Goal: Use online tool/utility: Use online tool/utility

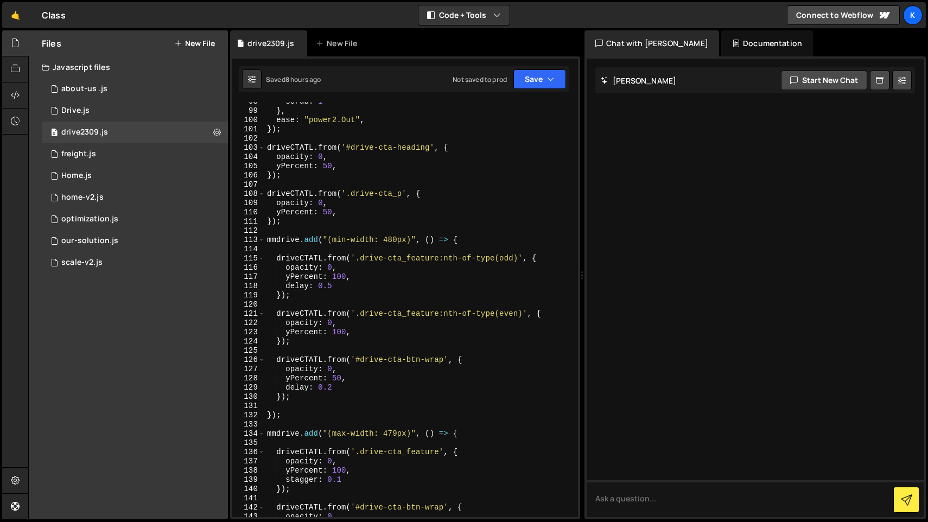
scroll to position [915, 0]
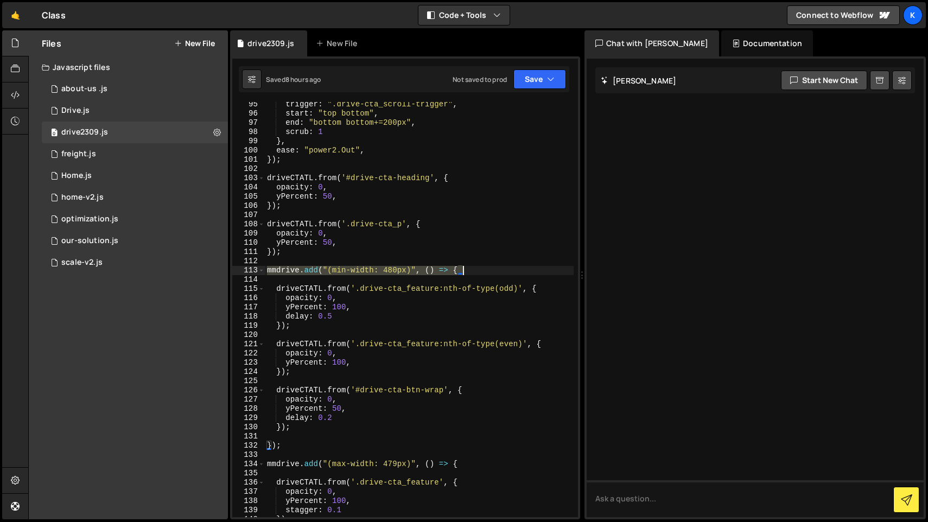
drag, startPoint x: 268, startPoint y: 272, endPoint x: 464, endPoint y: 274, distance: 196.5
click at [464, 274] on div "trigger : ".drive-cta_scroll-trigger" , start : "top bottom" , end : "bottom bo…" at bounding box center [419, 317] width 309 height 434
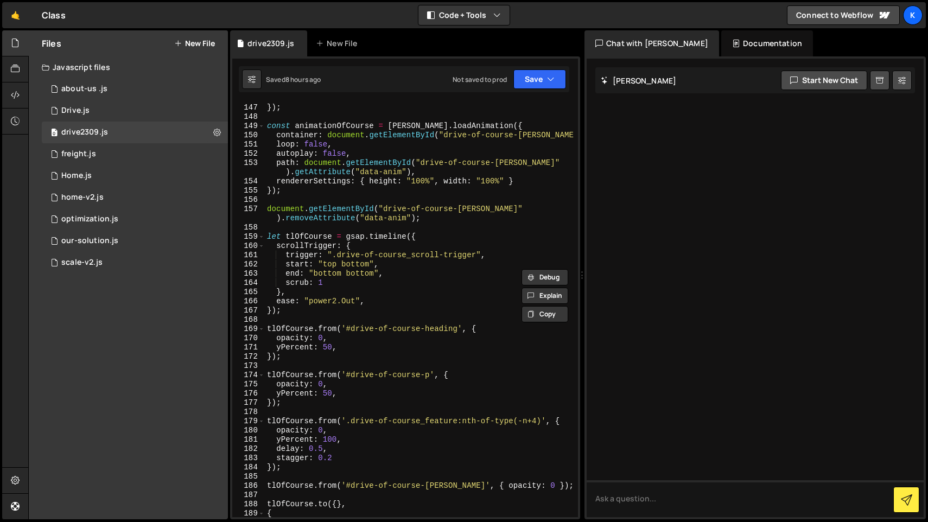
scroll to position [1391, 0]
click at [368, 406] on div "}) ; }) ; const animationOfCourse = [PERSON_NAME] . loadAnimation ({ container …" at bounding box center [419, 311] width 309 height 434
type textarea "});"
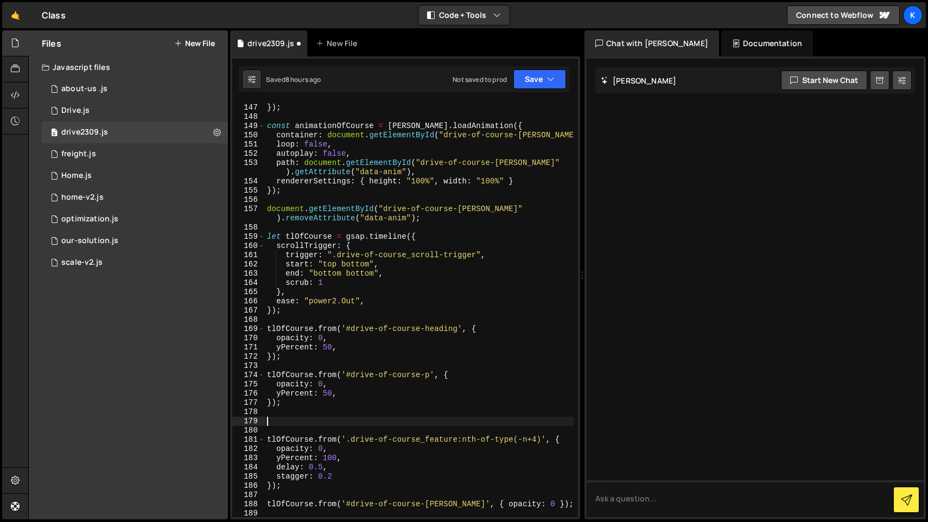
paste textarea "mmdrive.add("(min-width: 480px)", () => {"
type textarea "mmdrive.add("(min-width: 480px)", () => {"
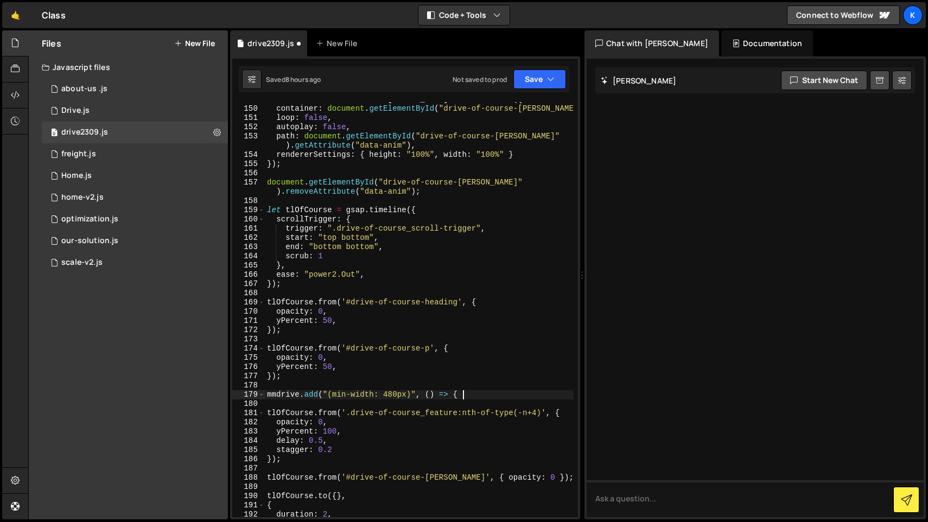
scroll to position [1418, 0]
click at [294, 466] on div "const animationOfCourse = [PERSON_NAME] . loadAnimation ({ container : document…" at bounding box center [419, 312] width 309 height 434
click at [311, 460] on div "const animationOfCourse = [PERSON_NAME] . loadAnimation ({ container : document…" at bounding box center [419, 312] width 309 height 434
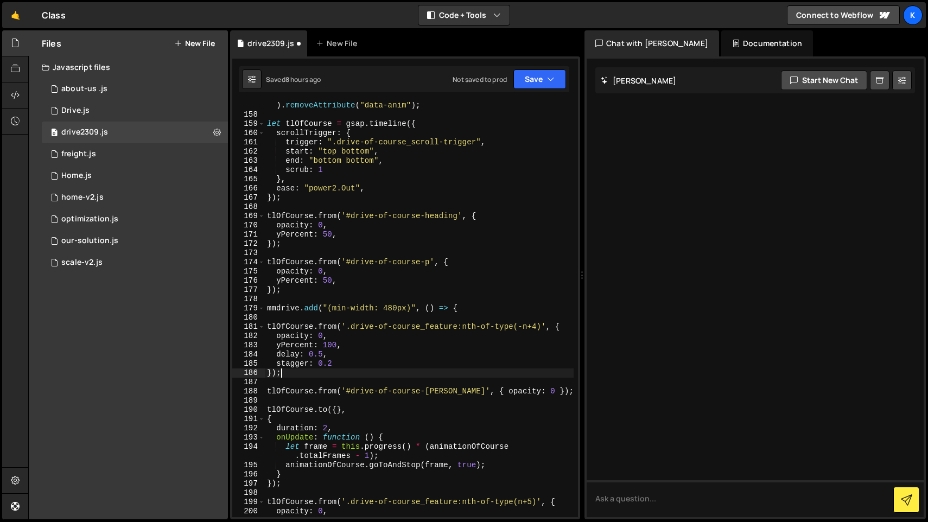
scroll to position [1504, 0]
type textarea "});}"
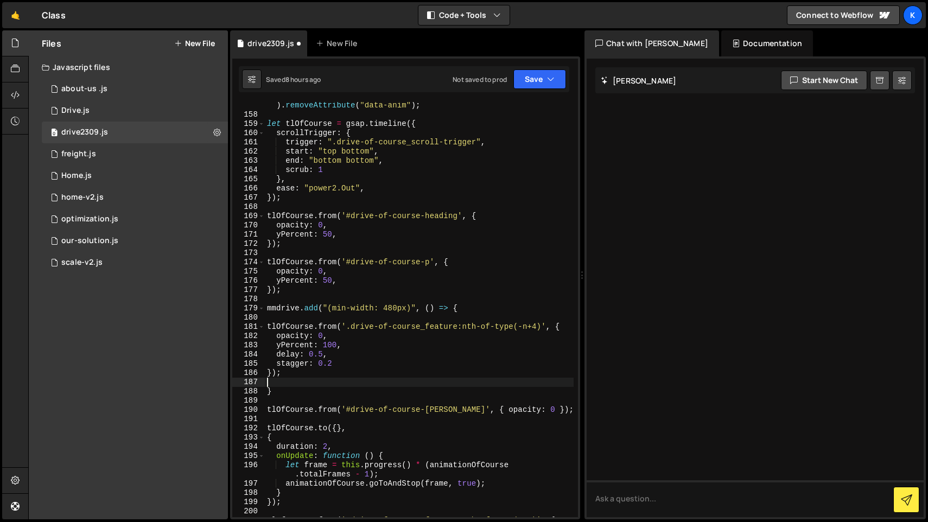
type textarea "});"
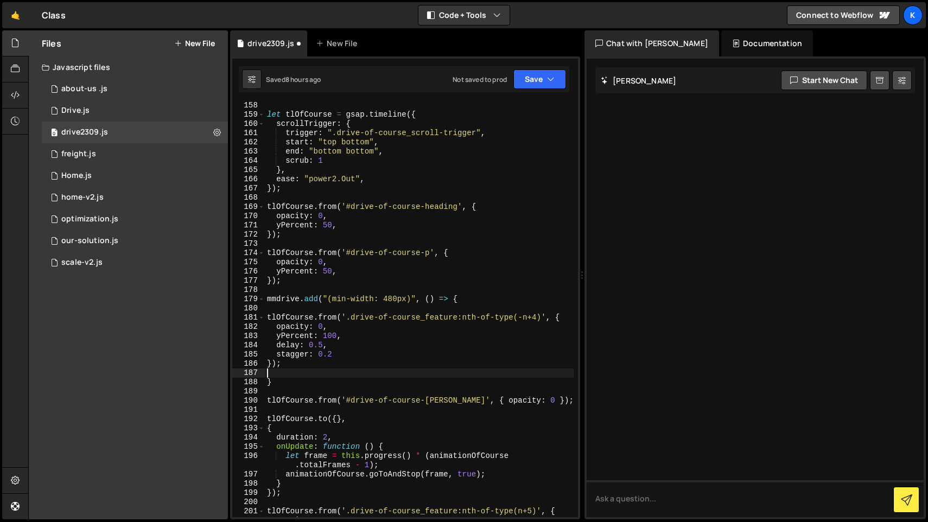
scroll to position [1517, 0]
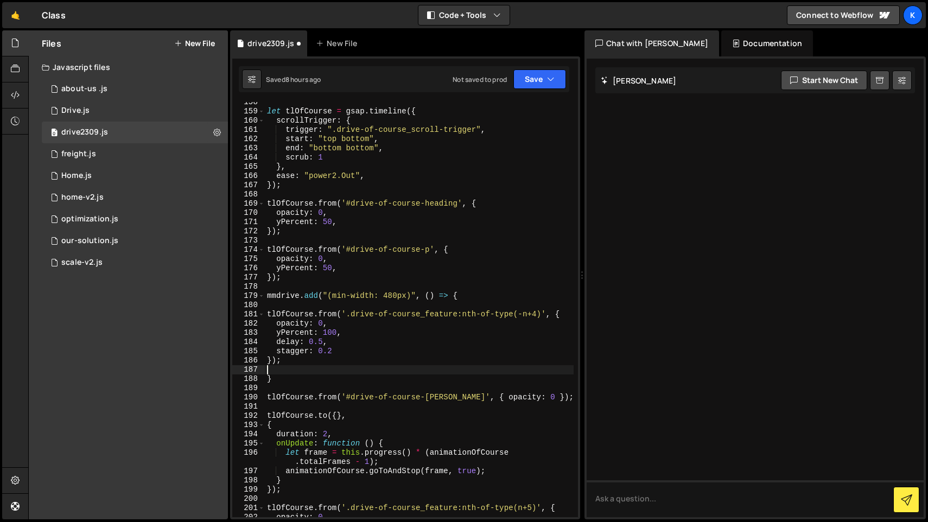
type textarea "});"
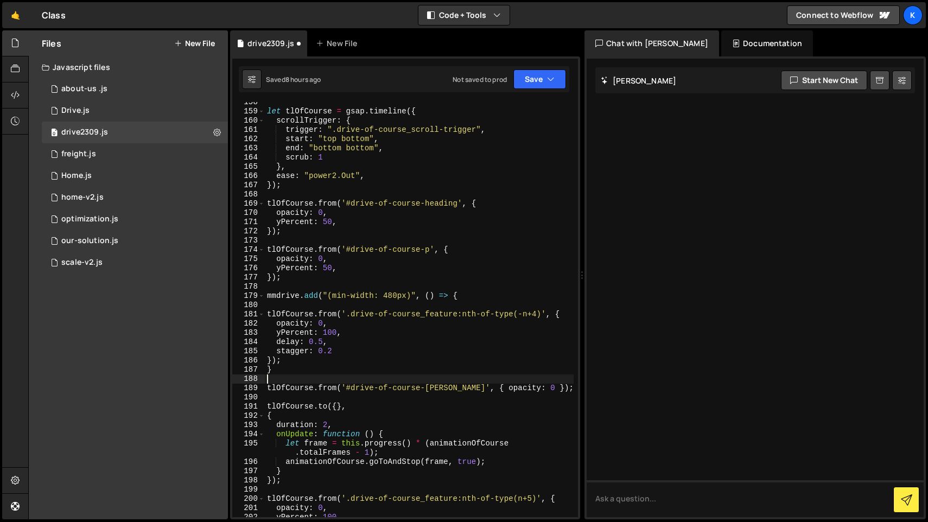
click at [285, 377] on div "let tlOfCourse = gsap . timeline ({ scrollTrigger : { trigger : ".drive-of-cour…" at bounding box center [419, 315] width 309 height 434
click at [285, 368] on div "let tlOfCourse = gsap . timeline ({ scrollTrigger : { trigger : ".drive-of-cour…" at bounding box center [419, 315] width 309 height 434
type textarea "}"
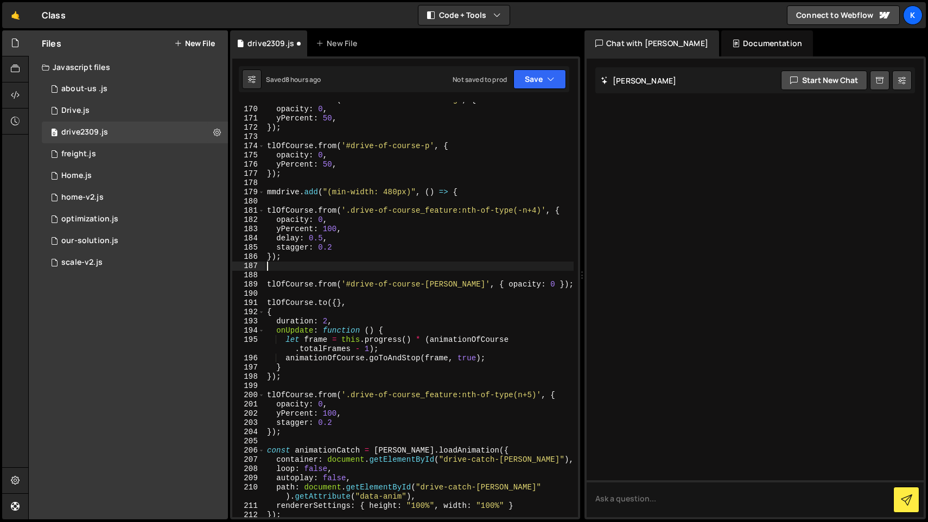
scroll to position [1624, 0]
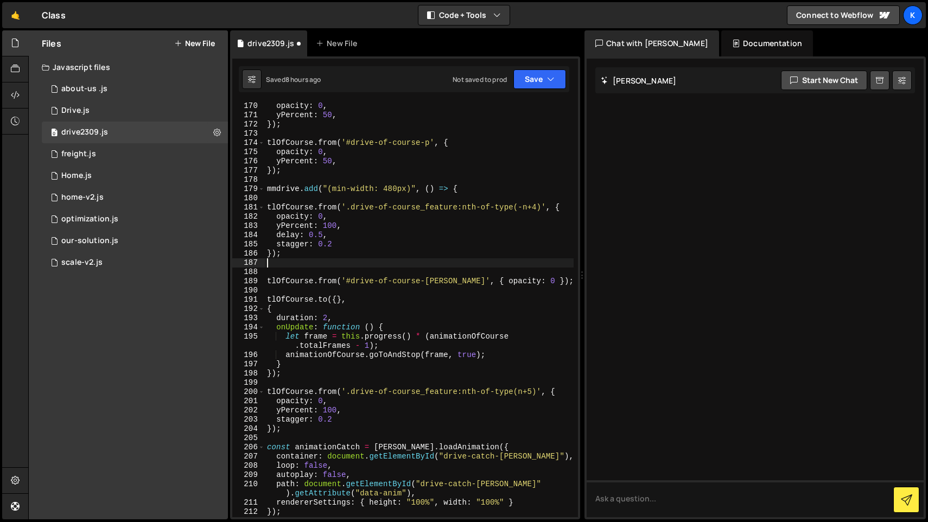
click at [294, 434] on div "opacity : 0 , yPercent : 50 , }) ; tlOfCourse . from ( '#drive-of-course-p' , {…" at bounding box center [419, 318] width 309 height 434
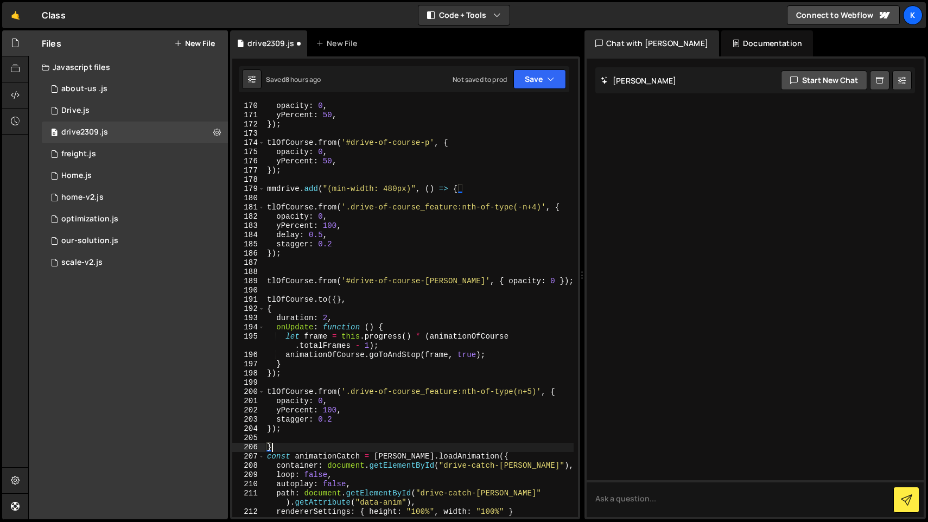
type textarea "const animationCatch = [PERSON_NAME].loadAnimation({"
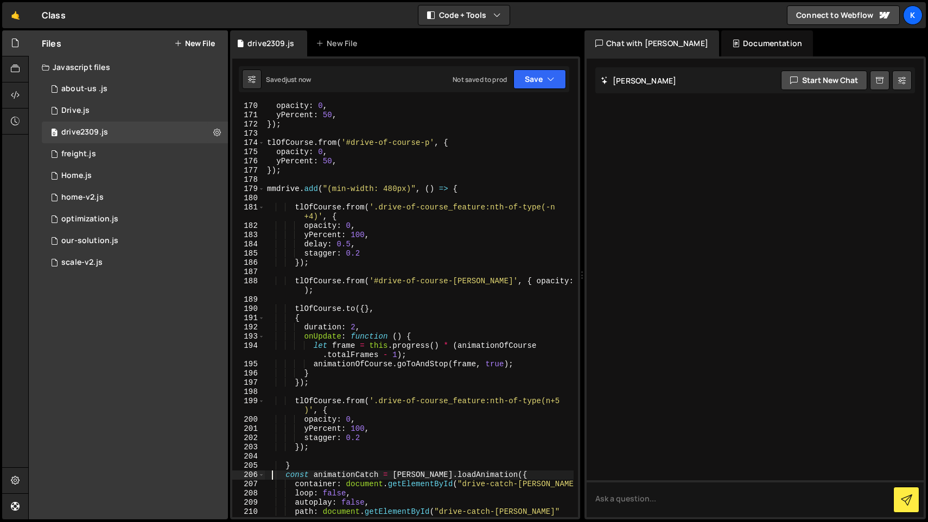
click at [320, 454] on div "opacity : 0 , yPercent : 50 , }) ; tlOfCourse . from ( '#drive-of-course-p' , {…" at bounding box center [419, 322] width 309 height 443
click at [297, 457] on div "opacity : 0 , yPercent : 50 , }) ; tlOfCourse . from ( '#drive-of-course-p' , {…" at bounding box center [419, 322] width 309 height 443
click at [297, 460] on div "opacity : 0 , yPercent : 50 , }) ; tlOfCourse . from ( '#drive-of-course-p' , {…" at bounding box center [419, 322] width 309 height 443
click at [297, 461] on div "opacity : 0 , yPercent : 50 , }) ; tlOfCourse . from ( '#drive-of-course-p' , {…" at bounding box center [419, 322] width 309 height 443
click at [297, 463] on div "opacity : 0 , yPercent : 50 , }) ; tlOfCourse . from ( '#drive-of-course-p' , {…" at bounding box center [419, 322] width 309 height 443
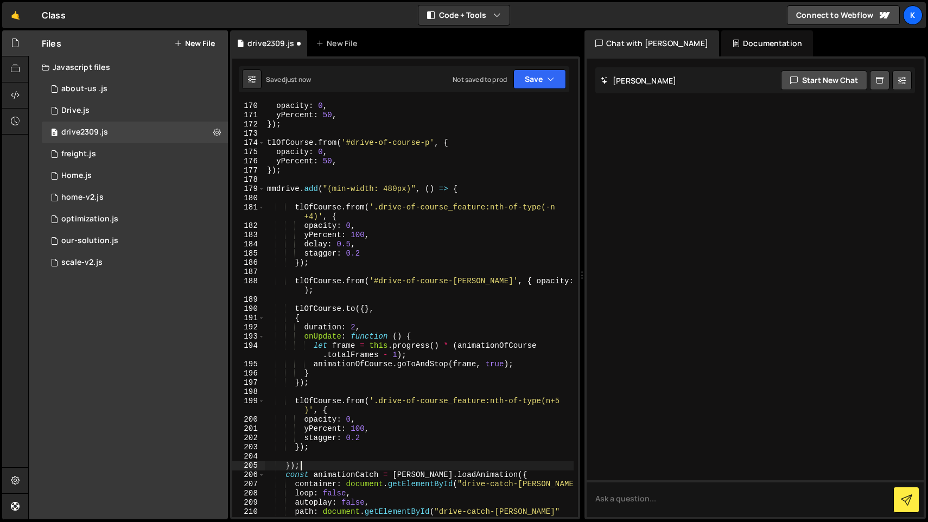
type textarea "});"
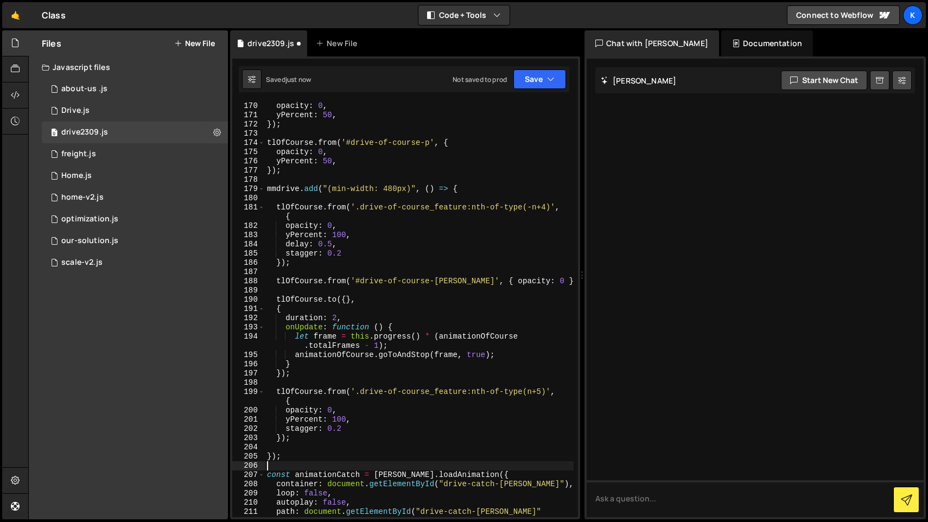
scroll to position [0, 0]
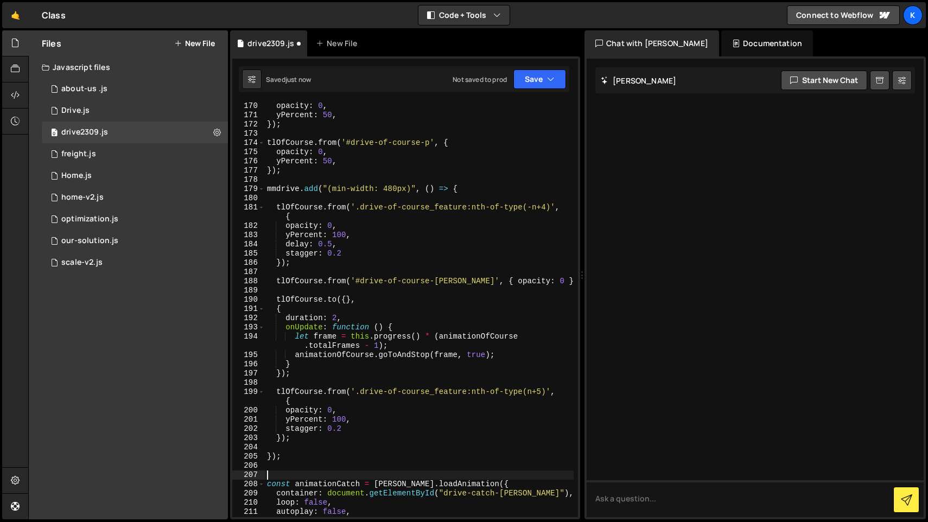
drag, startPoint x: 264, startPoint y: 189, endPoint x: 291, endPoint y: 190, distance: 27.7
click at [291, 190] on div "170 171 172 173 174 175 176 177 178 179 180 181 182 183 184 185 186 187 188 189…" at bounding box center [405, 309] width 346 height 415
drag, startPoint x: 268, startPoint y: 190, endPoint x: 467, endPoint y: 191, distance: 199.2
click at [467, 191] on div "opacity : 0 , yPercent : 50 , }) ; tlOfCourse . from ( '#drive-of-course-p' , {…" at bounding box center [419, 322] width 309 height 443
click at [322, 460] on div "opacity : 0 , yPercent : 50 , }) ; tlOfCourse . from ( '#drive-of-course-p' , {…" at bounding box center [419, 322] width 309 height 443
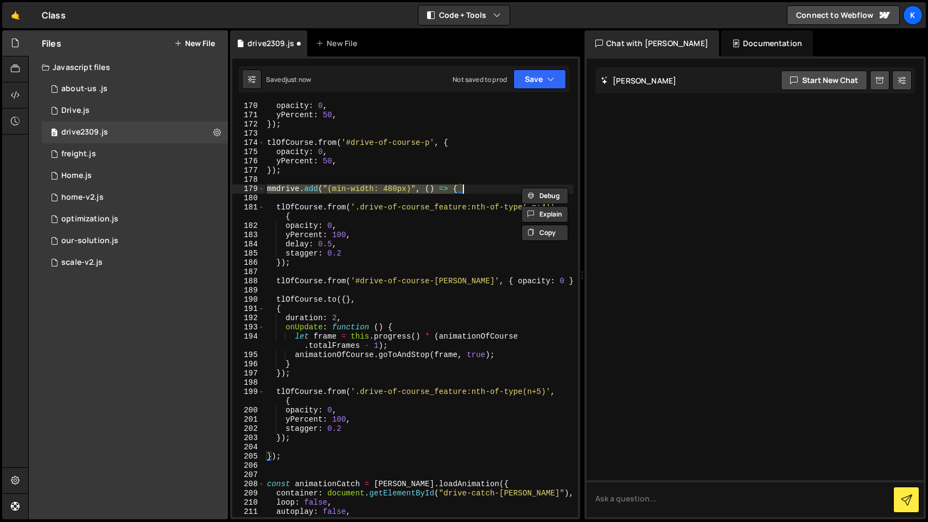
type textarea "});"
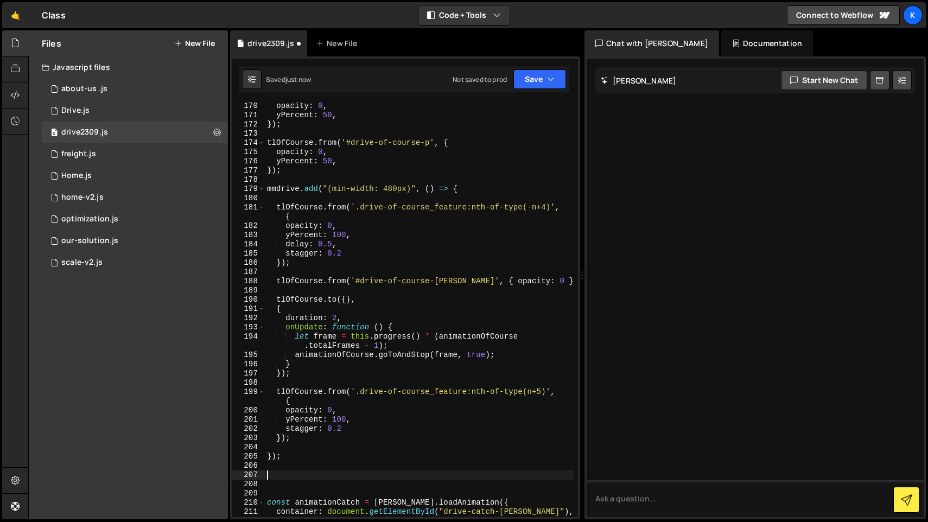
paste textarea "mmdrive.add("(min-width: 480px)", () => {"
click at [355, 477] on div "opacity : 0 , yPercent : 50 , }) ; tlOfCourse . from ( '#drive-of-course-p' , {…" at bounding box center [419, 318] width 309 height 434
click at [348, 477] on div "opacity : 0 , yPercent : 50 , }) ; tlOfCourse . from ( '#drive-of-course-p' , {…" at bounding box center [419, 318] width 309 height 434
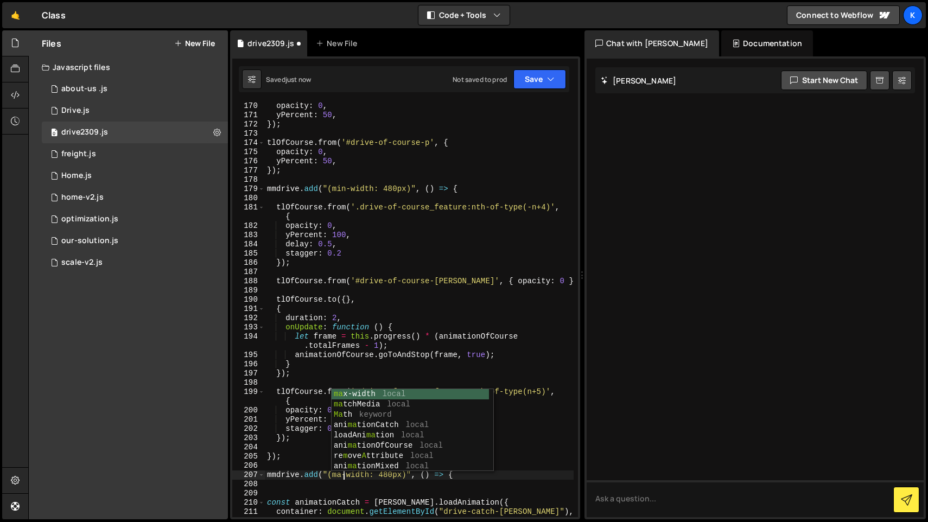
type textarea "mmdrive.add("(max-width: 480px)", () => {"
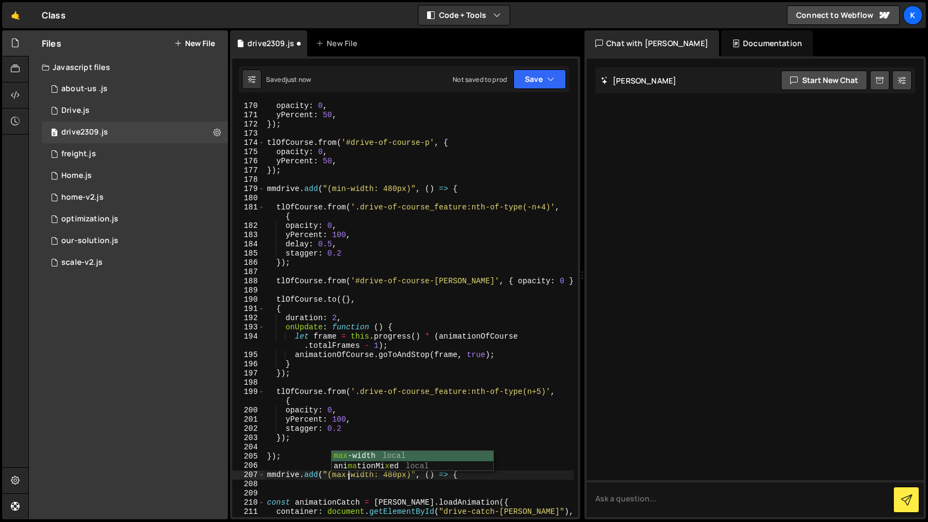
scroll to position [0, 6]
click at [463, 476] on div "opacity : 0 , yPercent : 50 , }) ; tlOfCourse . from ( '#drive-of-course-p' , {…" at bounding box center [419, 318] width 309 height 434
click at [470, 476] on div "opacity : 0 , yPercent : 50 , }) ; tlOfCourse . from ( '#drive-of-course-p' , {…" at bounding box center [419, 318] width 309 height 434
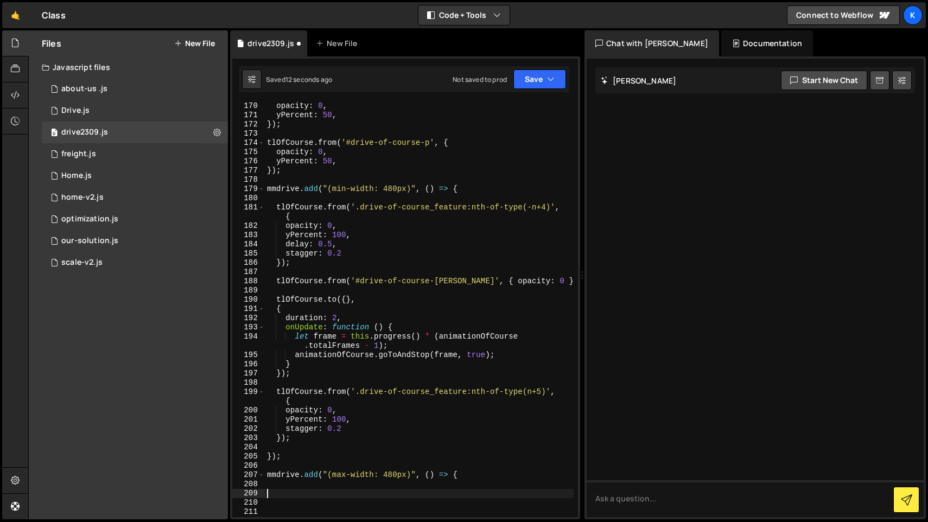
type textarea "}"
click at [507, 480] on div "opacity : 0 , yPercent : 50 , }) ; tlOfCourse . from ( '#drive-of-course-p' , {…" at bounding box center [419, 318] width 309 height 434
click at [495, 476] on div "opacity : 0 , yPercent : 50 , }) ; tlOfCourse . from ( '#drive-of-course-p' , {…" at bounding box center [419, 318] width 309 height 434
click at [399, 478] on div "opacity : 0 , yPercent : 50 , }) ; tlOfCourse . from ( '#drive-of-course-p' , {…" at bounding box center [419, 318] width 309 height 434
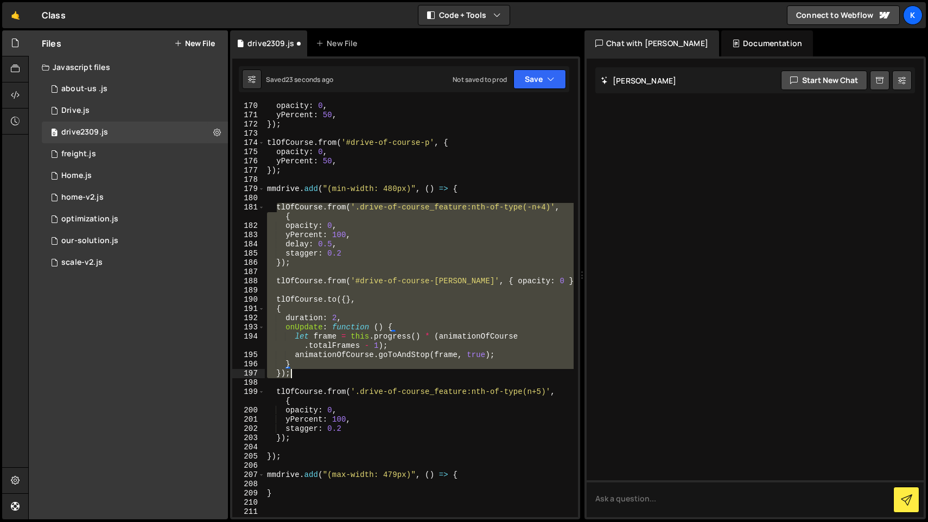
drag, startPoint x: 275, startPoint y: 205, endPoint x: 361, endPoint y: 373, distance: 189.3
click at [361, 373] on div "opacity : 0 , yPercent : 50 , }) ; tlOfCourse . from ( '#drive-of-course-p' , {…" at bounding box center [419, 318] width 309 height 434
type textarea "} });"
click at [463, 480] on div "opacity : 0 , yPercent : 50 , }) ; tlOfCourse . from ( '#drive-of-course-p' , {…" at bounding box center [419, 318] width 309 height 434
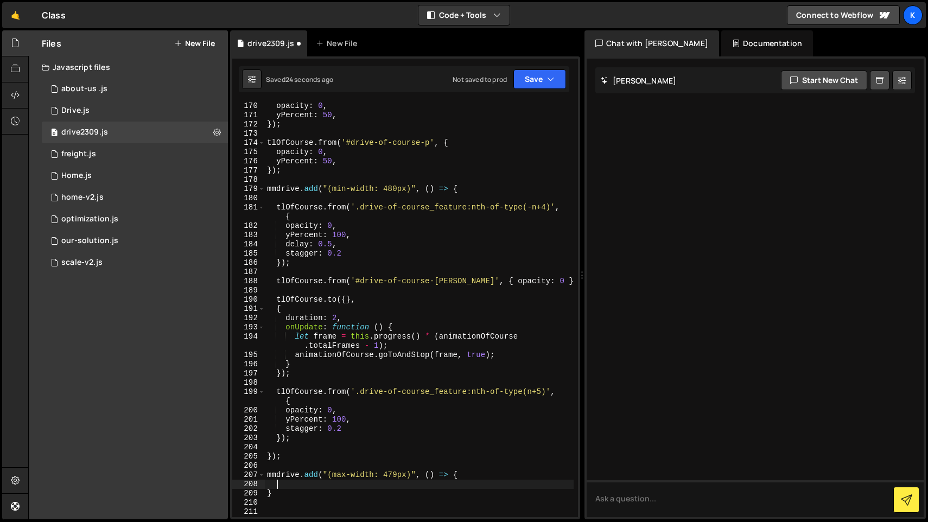
scroll to position [0, 0]
type textarea "mmdrive.add("(max-width: 479px)", () => {"
paste textarea "});"
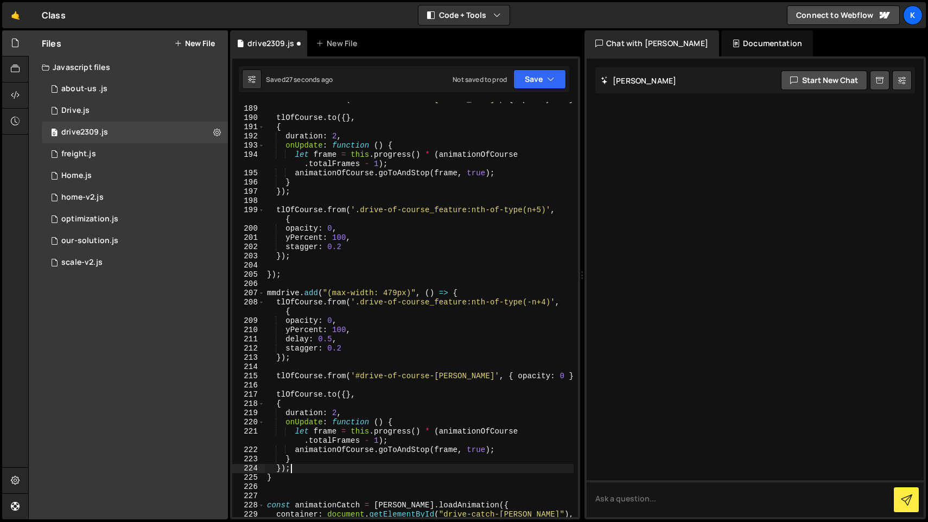
scroll to position [1806, 0]
click at [485, 294] on div "tlOfCourse . from ( '#drive-of-course-[PERSON_NAME]' , { opacity : 0 }) ; tlOfC…" at bounding box center [419, 312] width 309 height 434
type textarea "mmdrive.add("(max-width: 479px)", () => {"
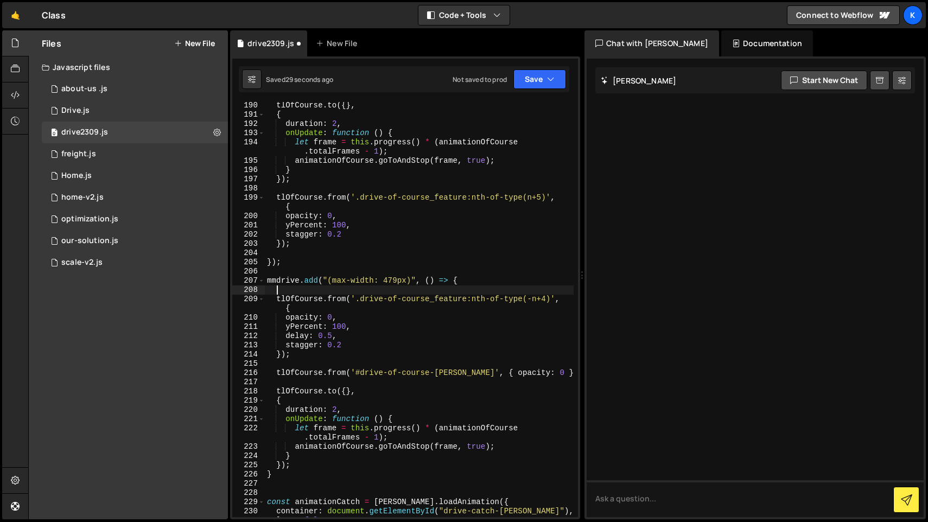
scroll to position [0, 0]
click at [319, 468] on div "tlOfCourse . to ({ } , { duration : 2 , onUpdate : function ( ) { let frame = t…" at bounding box center [419, 318] width 309 height 434
type textarea "});"
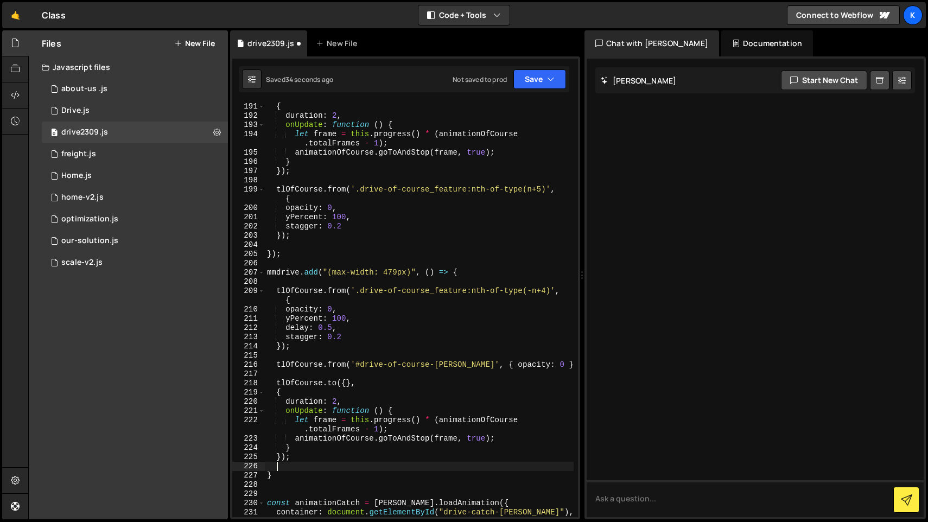
scroll to position [1826, 0]
click at [349, 340] on div "tlOfCourse . to ({ } , { duration : 2 , onUpdate : function ( ) { let frame = t…" at bounding box center [419, 310] width 309 height 434
drag, startPoint x: 476, startPoint y: 291, endPoint x: 557, endPoint y: 293, distance: 80.9
click at [557, 293] on div "tlOfCourse . to ({ } , { duration : 2 , onUpdate : function ( ) { let frame = t…" at bounding box center [419, 310] width 309 height 434
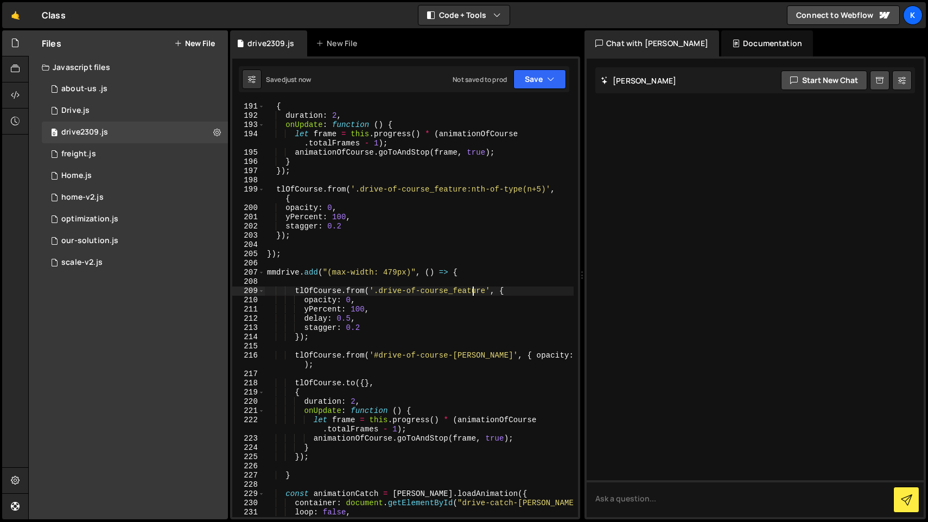
click at [335, 472] on div "tlOfCourse . to ({ } , { duration : 2 , onUpdate : function ( ) { let frame = t…" at bounding box center [419, 310] width 309 height 434
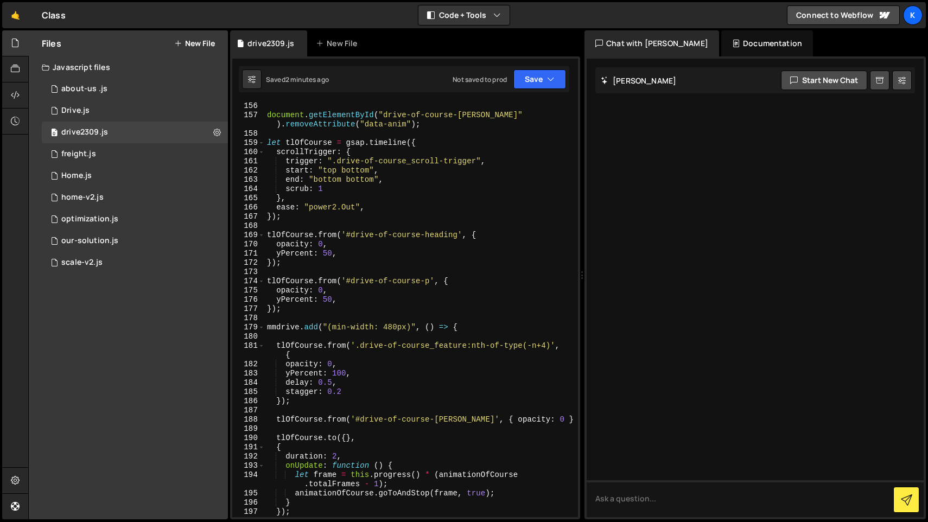
scroll to position [1485, 0]
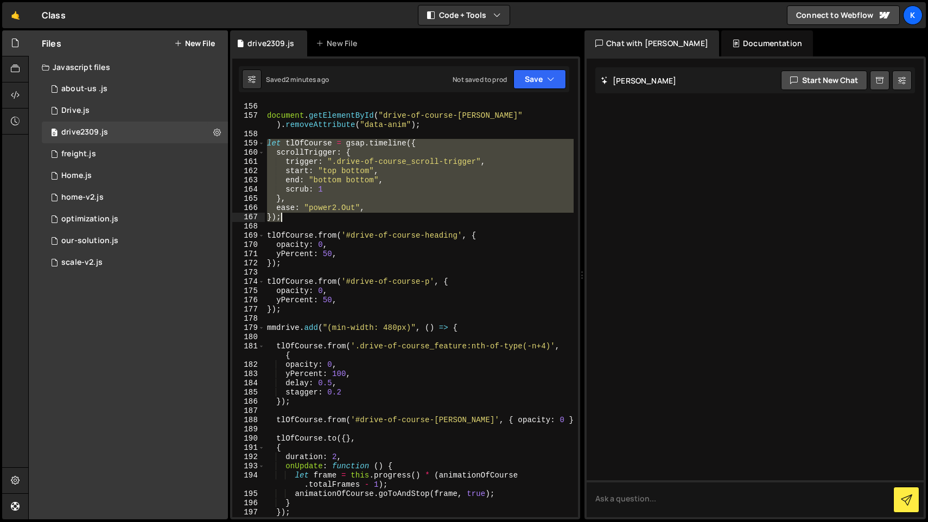
drag, startPoint x: 269, startPoint y: 143, endPoint x: 365, endPoint y: 218, distance: 122.1
click at [365, 218] on div "}) ; document . getElementById ( "drive-of-course-[PERSON_NAME]" ) . removeAttr…" at bounding box center [419, 310] width 309 height 434
click at [364, 220] on div "}) ; document . getElementById ( "drive-of-course-[PERSON_NAME]" ) . removeAttr…" at bounding box center [419, 309] width 309 height 415
drag, startPoint x: 309, startPoint y: 220, endPoint x: 268, endPoint y: 147, distance: 83.6
click at [268, 145] on div "}) ; document . getElementById ( "drive-of-course-[PERSON_NAME]" ) . removeAttr…" at bounding box center [419, 310] width 309 height 434
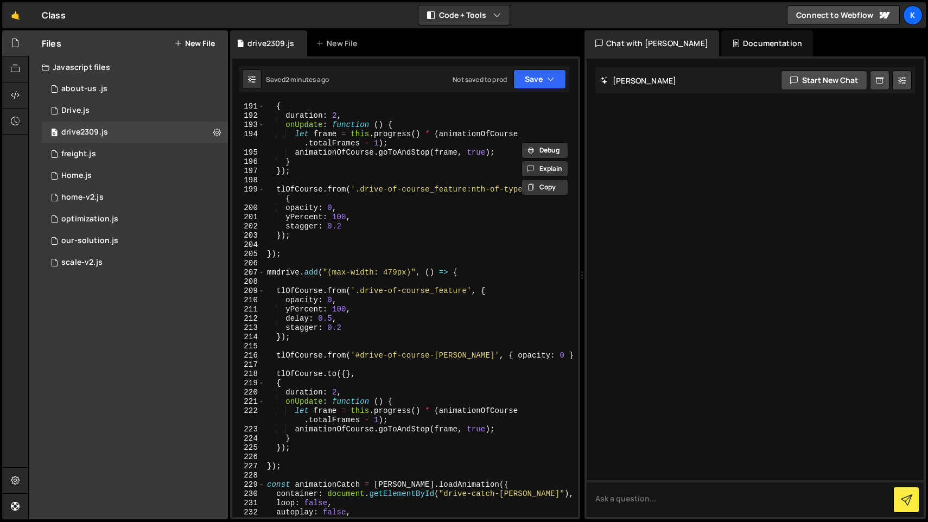
scroll to position [1840, 0]
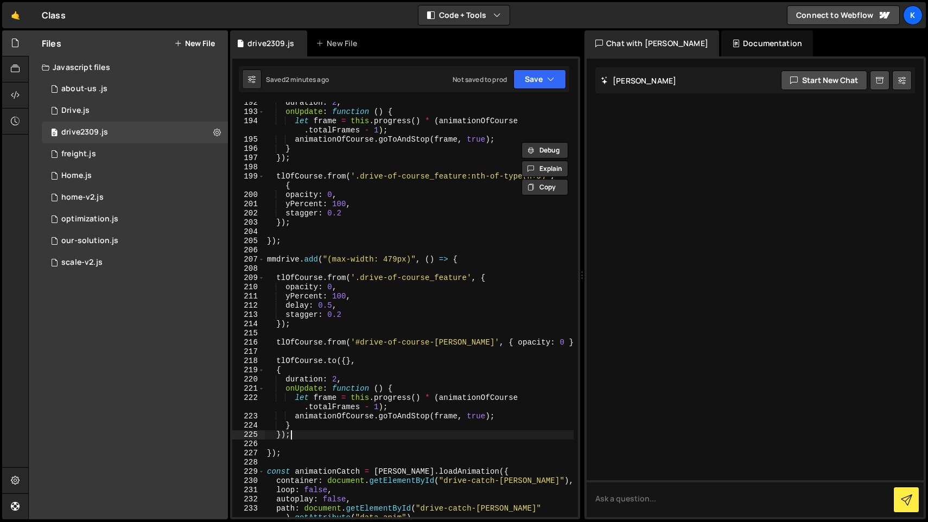
click at [312, 436] on div "duration : 2 , onUpdate : function ( ) { let frame = this . progress ( ) * ( an…" at bounding box center [419, 319] width 309 height 443
click at [439, 312] on div "duration : 2 , onUpdate : function ( ) { let frame = this . progress ( ) * ( an…" at bounding box center [419, 319] width 309 height 443
type textarea "stagger: 0.2"
click at [435, 334] on div "duration : 2 , onUpdate : function ( ) { let frame = this . progress ( ) * ( an…" at bounding box center [419, 319] width 309 height 443
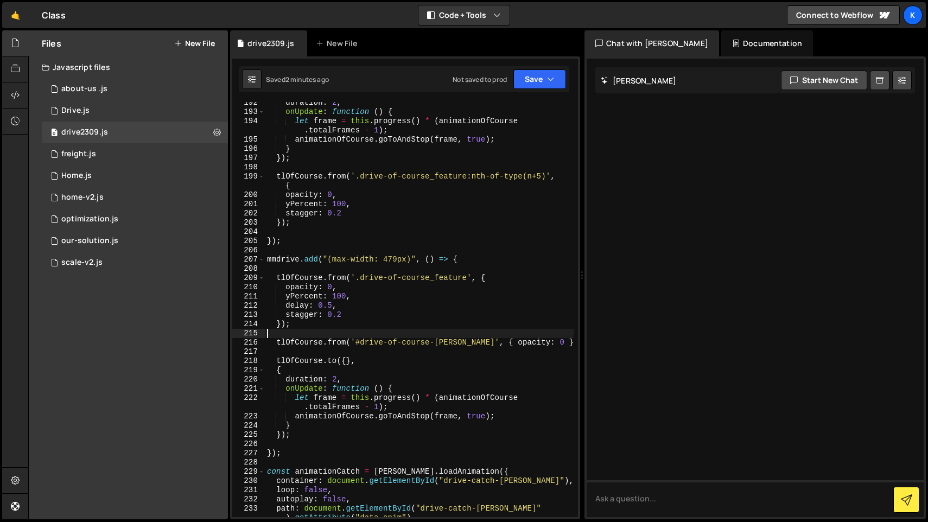
type textarea "});"
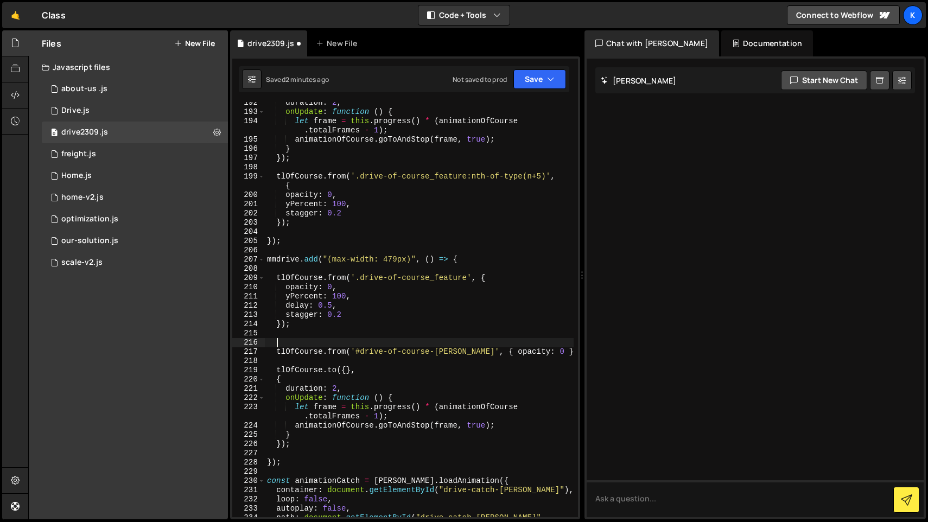
paste textarea "});"
type textarea "});"
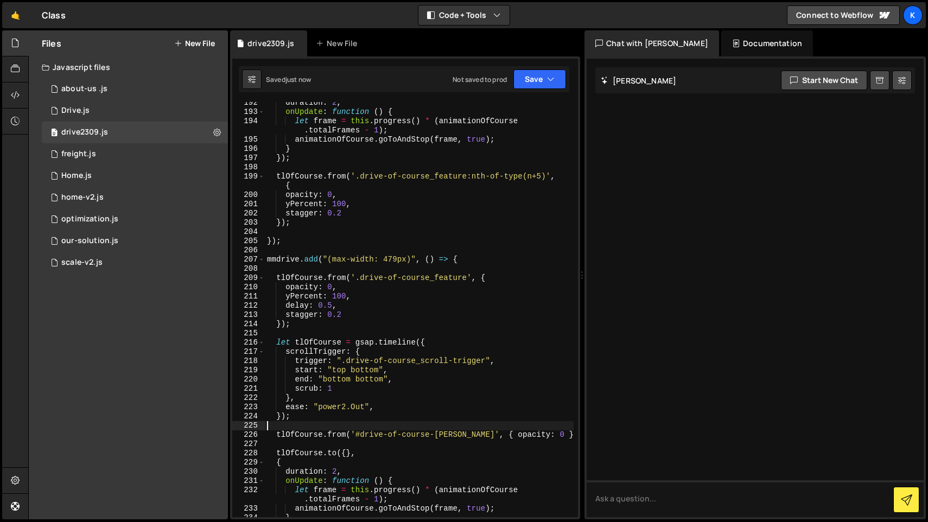
click at [313, 344] on div "duration : 2 , onUpdate : function ( ) { let frame = this . progress ( ) * ( an…" at bounding box center [419, 315] width 309 height 434
click at [340, 344] on div "duration : 2 , onUpdate : function ( ) { let frame = this . progress ( ) * ( an…" at bounding box center [419, 315] width 309 height 434
click at [345, 373] on div "duration : 2 , onUpdate : function ( ) { let frame = this . progress ( ) * ( an…" at bounding box center [419, 315] width 309 height 434
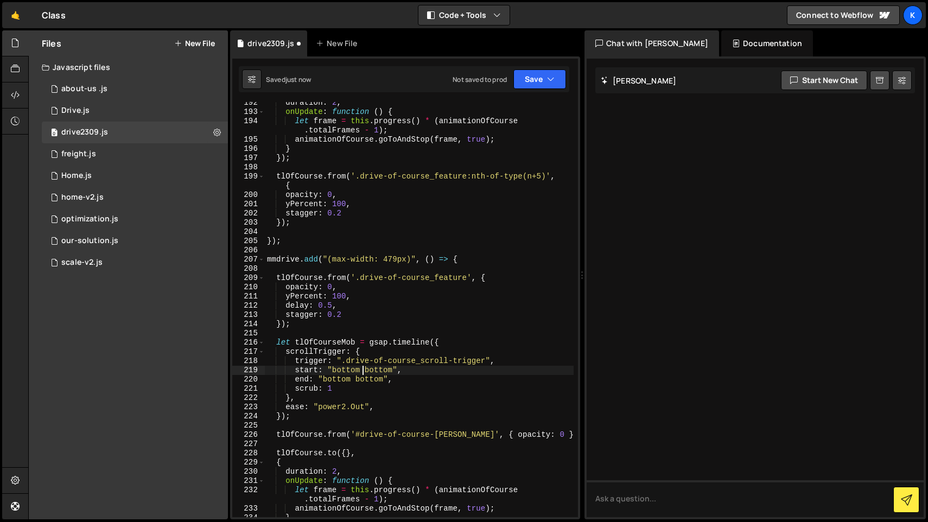
scroll to position [0, 7]
click at [378, 374] on div "duration : 2 , onUpdate : function ( ) { let frame = this . progress ( ) * ( an…" at bounding box center [419, 315] width 309 height 434
click at [338, 383] on div "duration : 2 , onUpdate : function ( ) { let frame = this . progress ( ) * ( an…" at bounding box center [419, 315] width 309 height 434
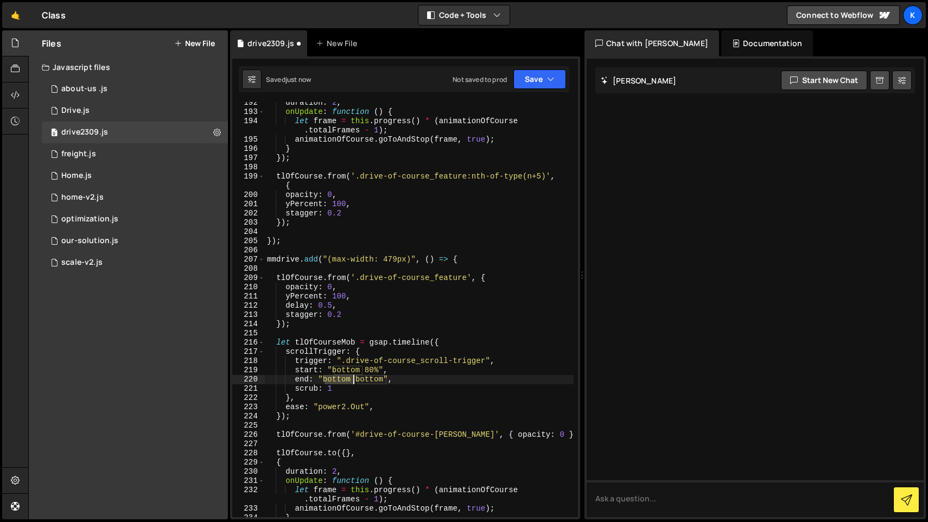
click at [338, 383] on div "duration : 2 , onUpdate : function ( ) { let frame = this . progress ( ) * ( an…" at bounding box center [419, 315] width 309 height 434
click at [373, 373] on div "duration : 2 , onUpdate : function ( ) { let frame = this . progress ( ) * ( an…" at bounding box center [419, 315] width 309 height 434
click at [337, 384] on div "duration : 2 , onUpdate : function ( ) { let frame = this . progress ( ) * ( an…" at bounding box center [419, 315] width 309 height 434
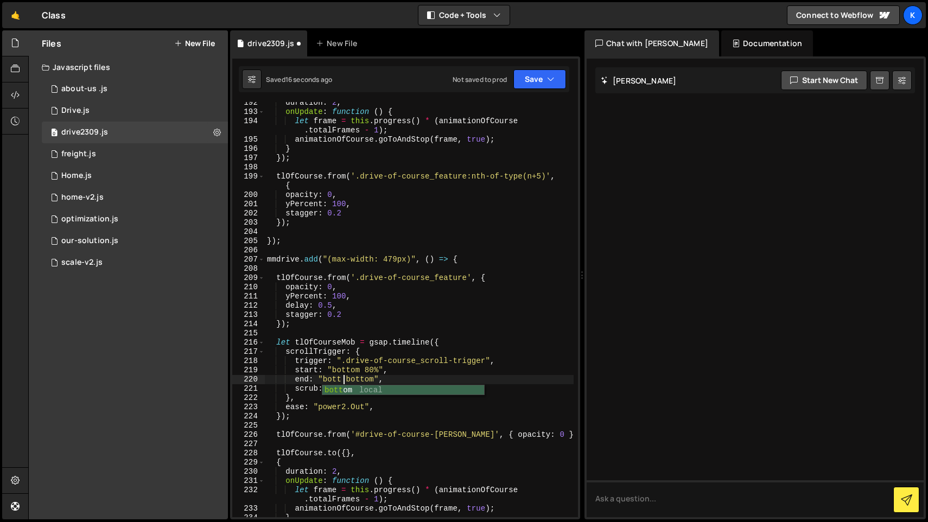
scroll to position [0, 6]
click at [372, 380] on div "duration : 2 , onUpdate : function ( ) { let frame = this . progress ( ) * ( an…" at bounding box center [419, 315] width 309 height 434
click at [386, 384] on div "duration : 2 , onUpdate : function ( ) { let frame = this . progress ( ) * ( an…" at bounding box center [419, 315] width 309 height 434
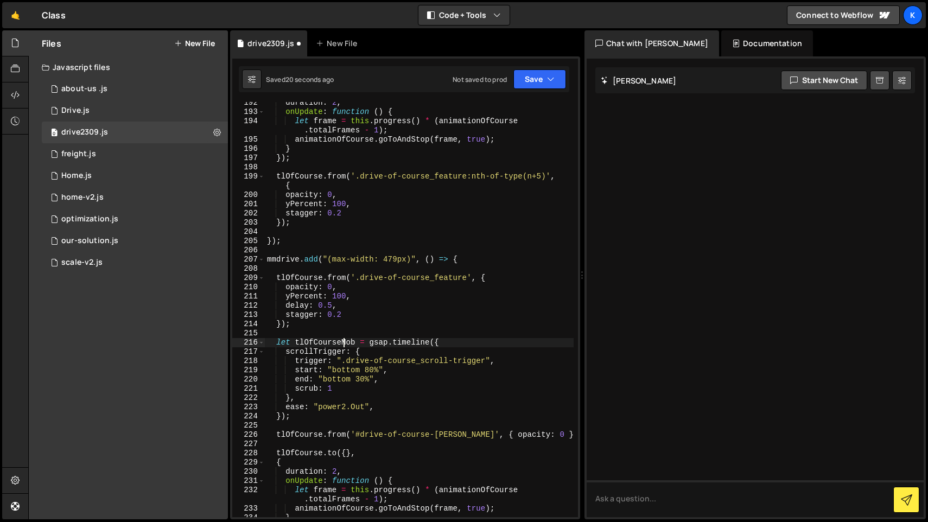
click at [346, 344] on div "duration : 2 , onUpdate : function ( ) { let frame = this . progress ( ) * ( an…" at bounding box center [419, 315] width 309 height 434
type textarea "let tlOfCourseMob = gsap.timeline({"
click at [346, 344] on div "duration : 2 , onUpdate : function ( ) { let frame = this . progress ( ) * ( an…" at bounding box center [419, 315] width 309 height 434
click at [299, 441] on div "duration : 2 , onUpdate : function ( ) { let frame = this . progress ( ) * ( an…" at bounding box center [419, 315] width 309 height 434
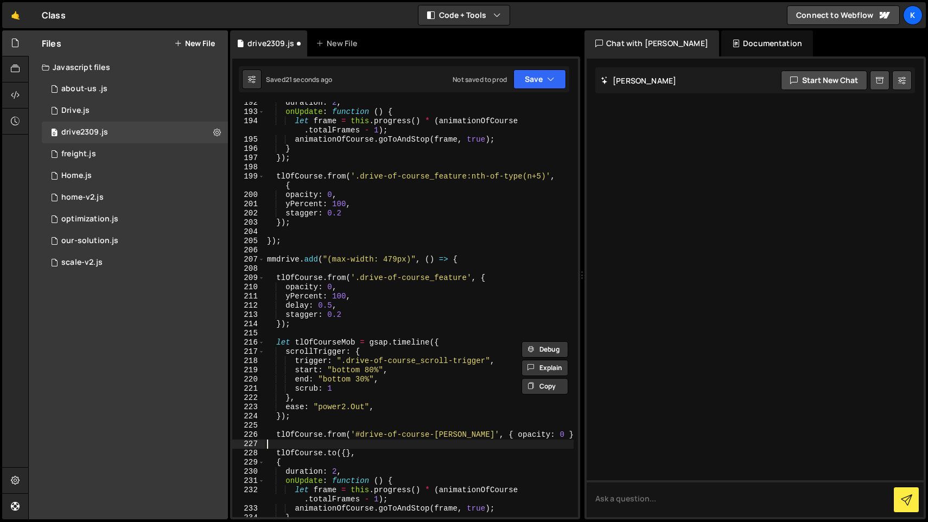
click at [299, 441] on div "duration : 2 , onUpdate : function ( ) { let frame = this . progress ( ) * ( an…" at bounding box center [419, 315] width 309 height 434
click at [299, 437] on div "duration : 2 , onUpdate : function ( ) { let frame = this . progress ( ) * ( an…" at bounding box center [419, 315] width 309 height 434
paste textarea "Mob"
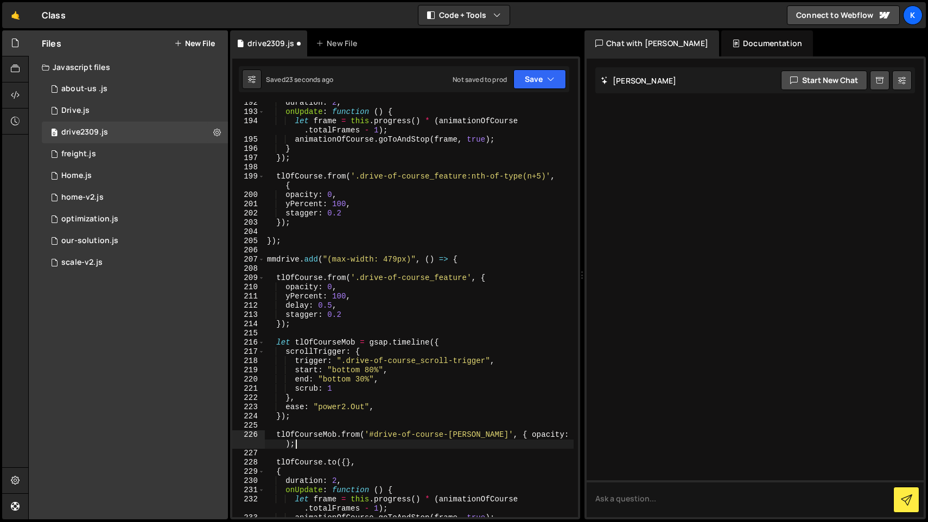
click at [352, 440] on div "duration : 2 , onUpdate : function ( ) { let frame = this . progress ( ) * ( an…" at bounding box center [419, 315] width 309 height 434
click at [352, 434] on div "duration : 2 , onUpdate : function ( ) { let frame = this . progress ( ) * ( an…" at bounding box center [419, 315] width 309 height 434
click at [373, 373] on div "duration : 2 , onUpdate : function ( ) { let frame = this . progress ( ) * ( an…" at bounding box center [419, 315] width 309 height 434
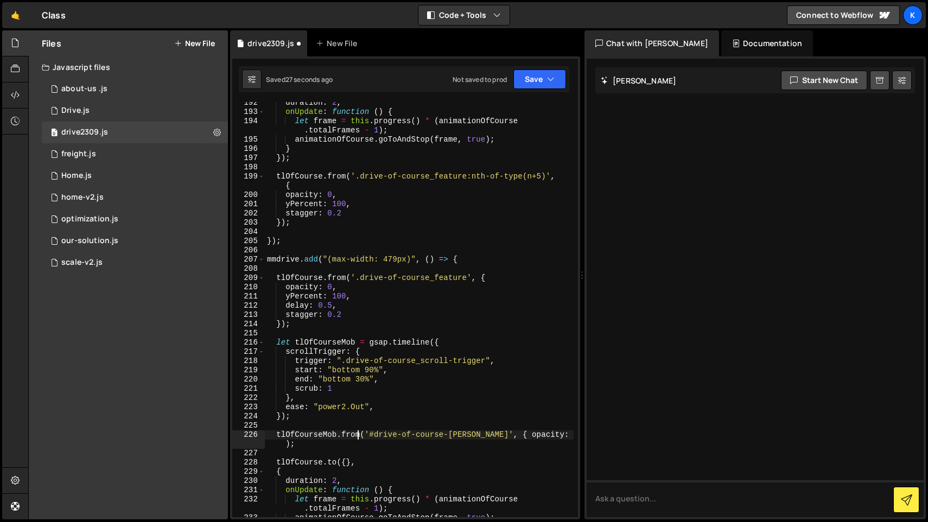
click at [357, 438] on div "duration : 2 , onUpdate : function ( ) { let frame = this . progress ( ) * ( an…" at bounding box center [419, 315] width 309 height 434
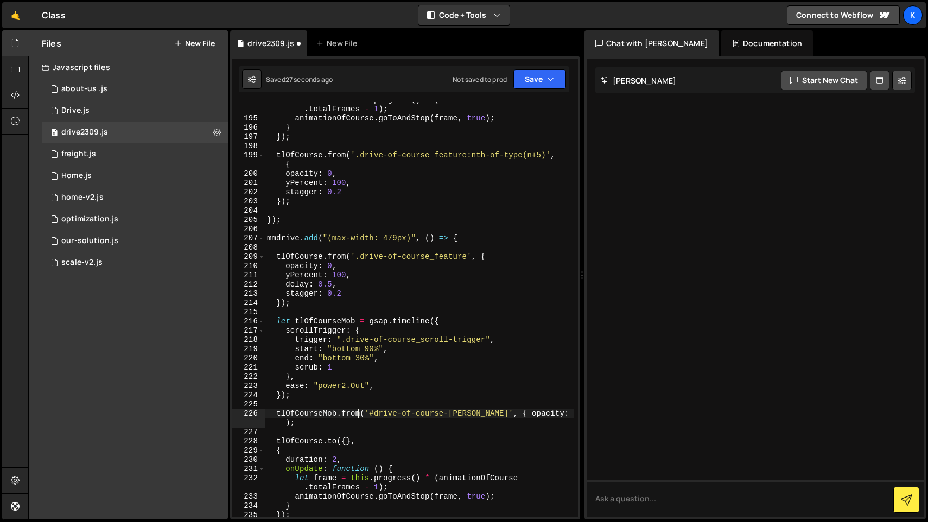
scroll to position [1861, 0]
click at [315, 449] on div "let frame = this . progress ( ) * ( animationOfCourse . totalFrames - 1 ) ; ani…" at bounding box center [419, 317] width 309 height 443
click at [315, 443] on div "let frame = this . progress ( ) * ( animationOfCourse . totalFrames - 1 ) ; ani…" at bounding box center [419, 317] width 309 height 443
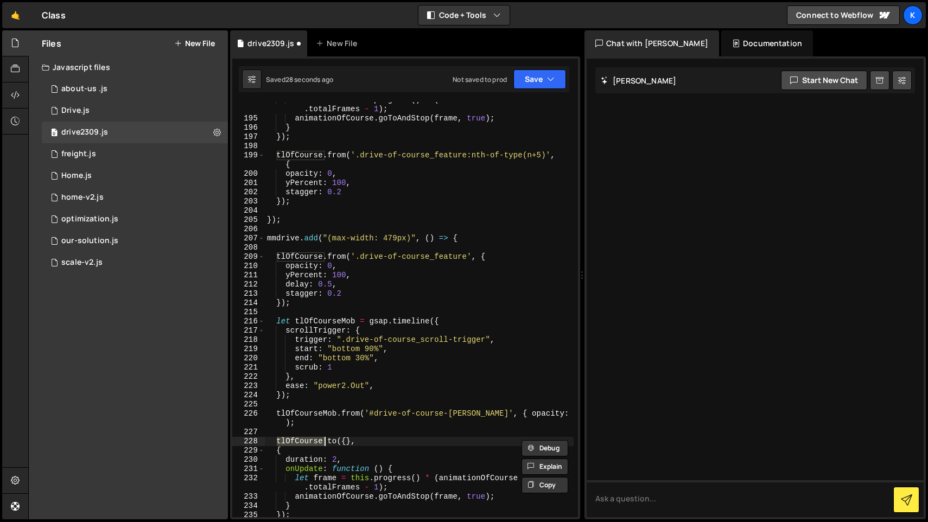
paste textarea "Mob"
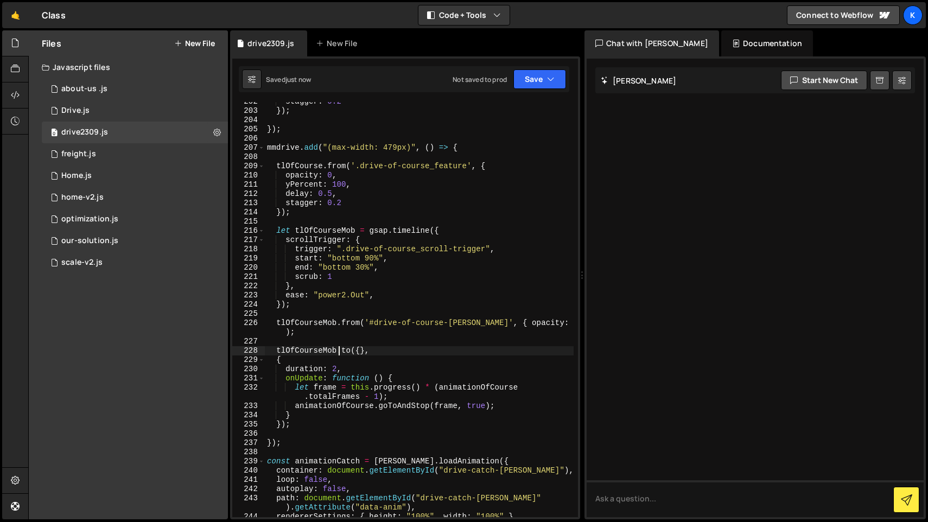
scroll to position [2037, 0]
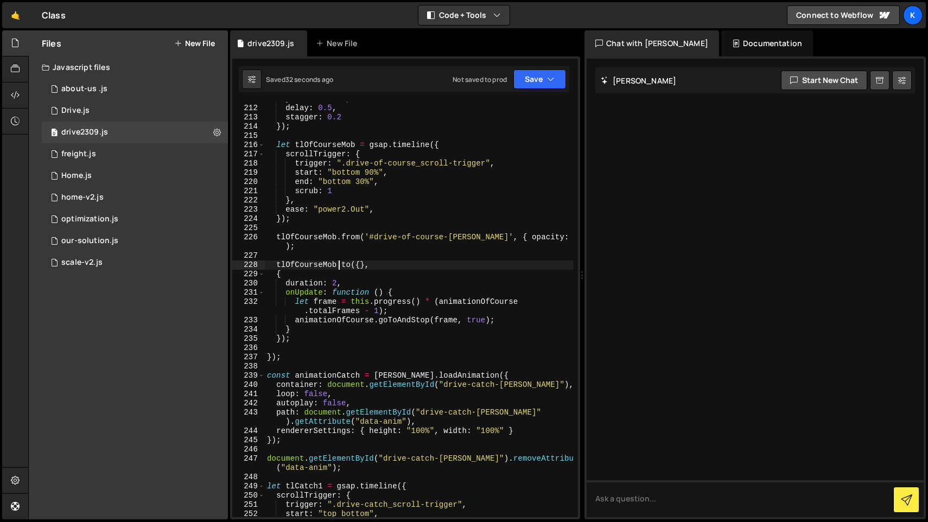
click at [373, 173] on div "yPercent : 100 , delay : 0.5 , stagger : 0.2 }) ; let tlOfCourseMob = gsap . ti…" at bounding box center [419, 311] width 309 height 434
click at [377, 180] on div "yPercent : 100 , delay : 0.5 , stagger : 0.2 }) ; let tlOfCourseMob = gsap . ti…" at bounding box center [419, 311] width 309 height 434
click at [370, 181] on div "yPercent : 100 , delay : 0.5 , stagger : 0.2 }) ; let tlOfCourseMob = gsap . ti…" at bounding box center [419, 311] width 309 height 434
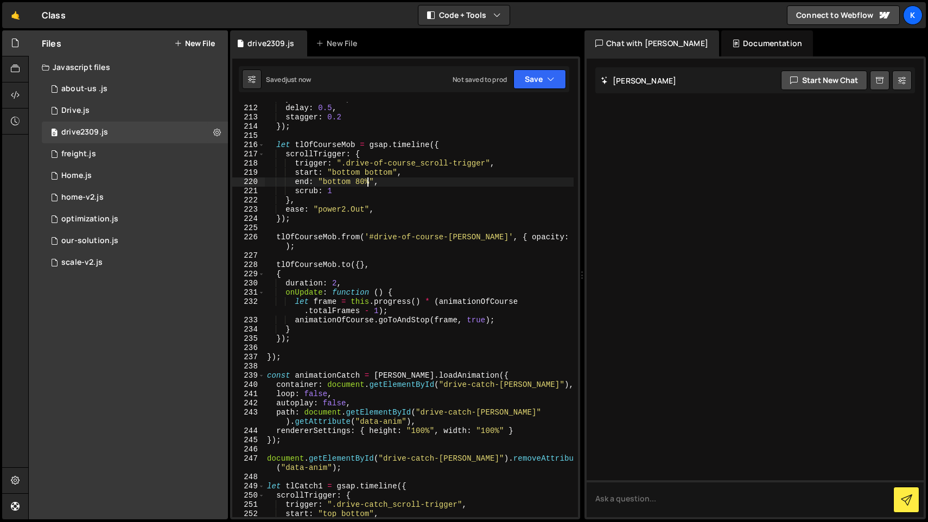
click at [397, 172] on div "yPercent : 100 , delay : 0.5 , stagger : 0.2 }) ; let tlOfCourseMob = gsap . ti…" at bounding box center [419, 311] width 309 height 434
click at [402, 173] on div "yPercent : 100 , delay : 0.5 , stagger : 0.2 }) ; let tlOfCourseMob = gsap . ti…" at bounding box center [419, 311] width 309 height 434
click at [361, 186] on div "yPercent : 100 , delay : 0.5 , stagger : 0.2 }) ; let tlOfCourseMob = gsap . ti…" at bounding box center [419, 311] width 309 height 434
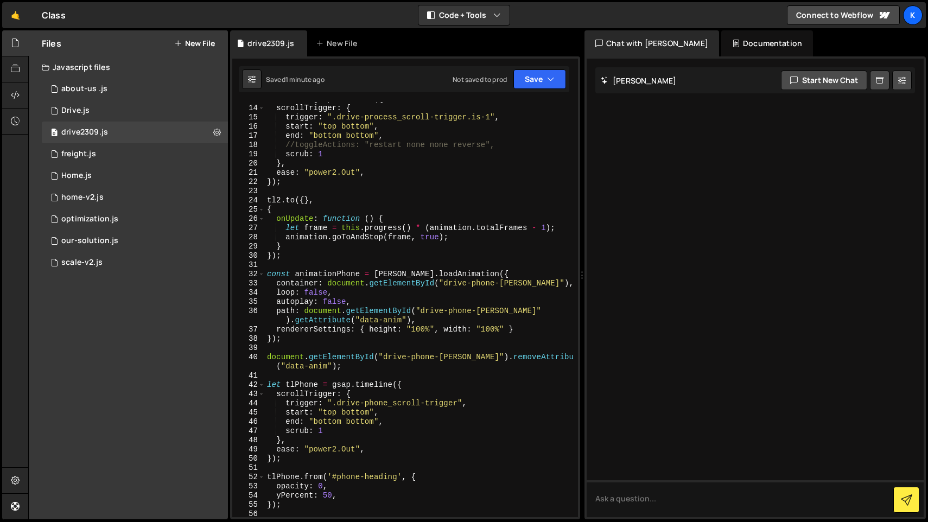
scroll to position [0, 0]
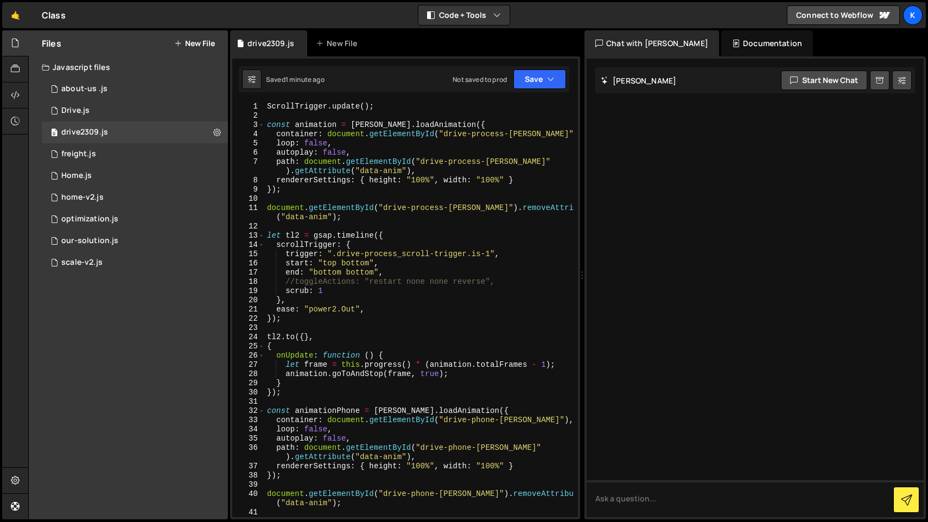
click at [269, 107] on div "ScrollTrigger . update ( ) ; const animation = [PERSON_NAME] . loadAnimation ({…" at bounding box center [419, 319] width 309 height 434
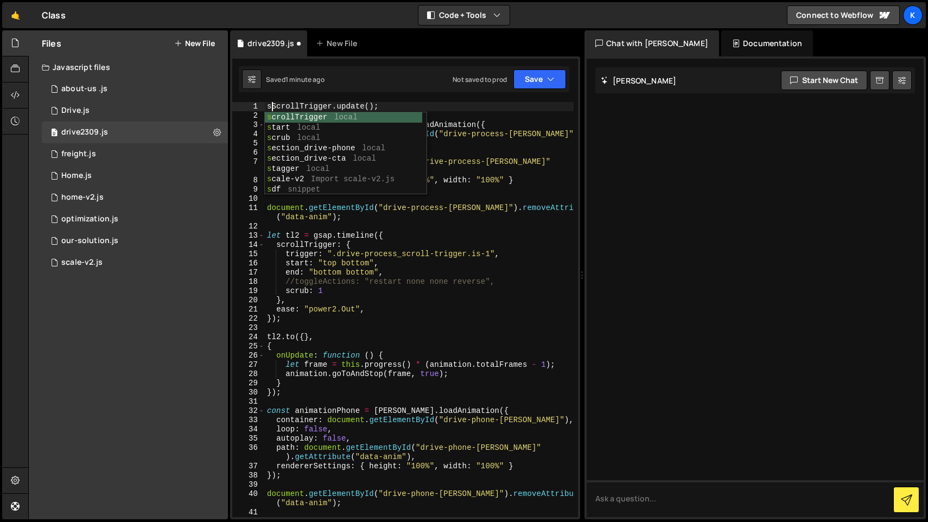
scroll to position [0, 1]
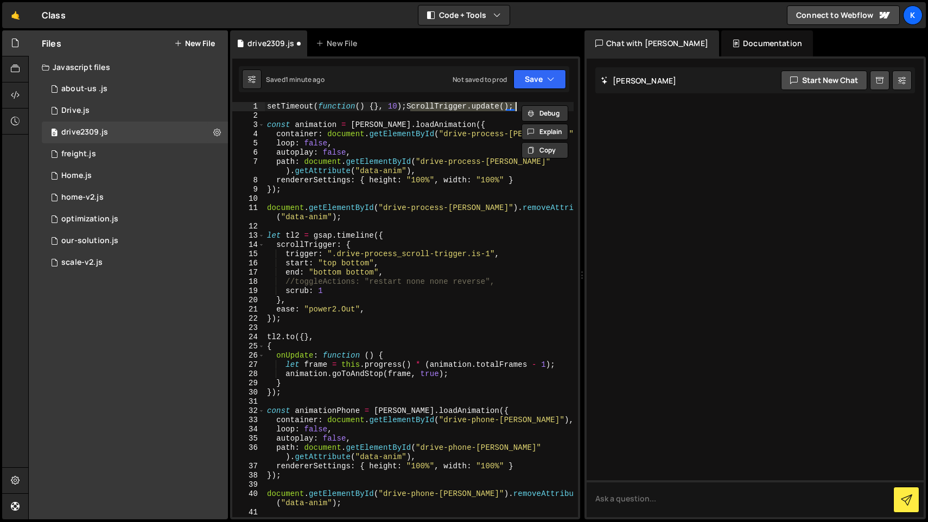
drag, startPoint x: 411, startPoint y: 108, endPoint x: 517, endPoint y: 108, distance: 105.8
click at [517, 108] on div "setTimeout ( function ( ) { } , 10 ) ; ScrollTrigger . update ( ) ; const anima…" at bounding box center [419, 319] width 309 height 434
click at [375, 106] on div "setTimeout ( function ( ) { } , 10 ) ;; const animation = [PERSON_NAME] . loadA…" at bounding box center [419, 319] width 309 height 434
drag, startPoint x: 382, startPoint y: 108, endPoint x: 324, endPoint y: 106, distance: 58.1
click at [323, 106] on div "setTimeout ( function ( ) { } , 10 ) ;; const animation = [PERSON_NAME] . loadA…" at bounding box center [419, 319] width 309 height 434
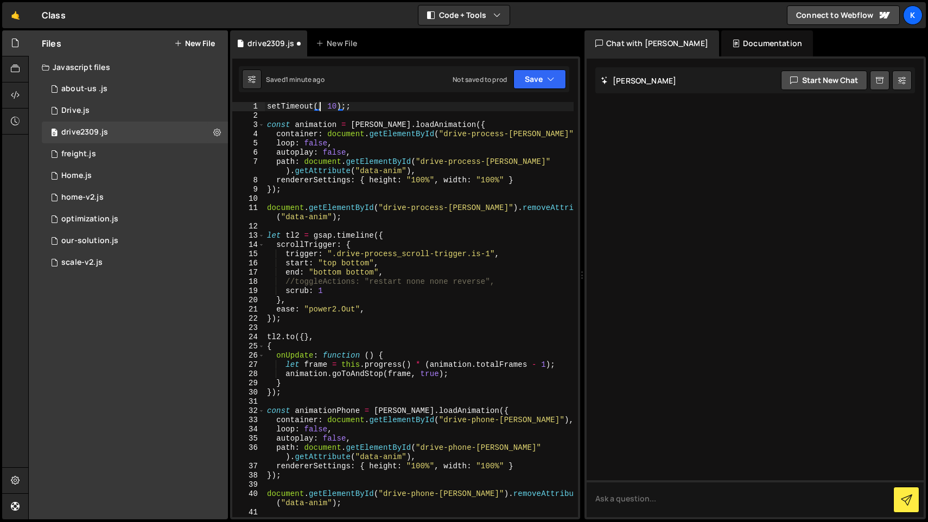
paste textarea "ScrollTrigger.update()"
click at [391, 107] on div "setTimeout ( ScrollTrigger . update ( ) , 10 ) ;; const animation = [PERSON_NAM…" at bounding box center [419, 319] width 309 height 434
click at [452, 105] on div "setTimeout ( ScrollTrigger . refresh ( ) , 10 ) ;; const animation = [PERSON_NA…" at bounding box center [419, 319] width 309 height 434
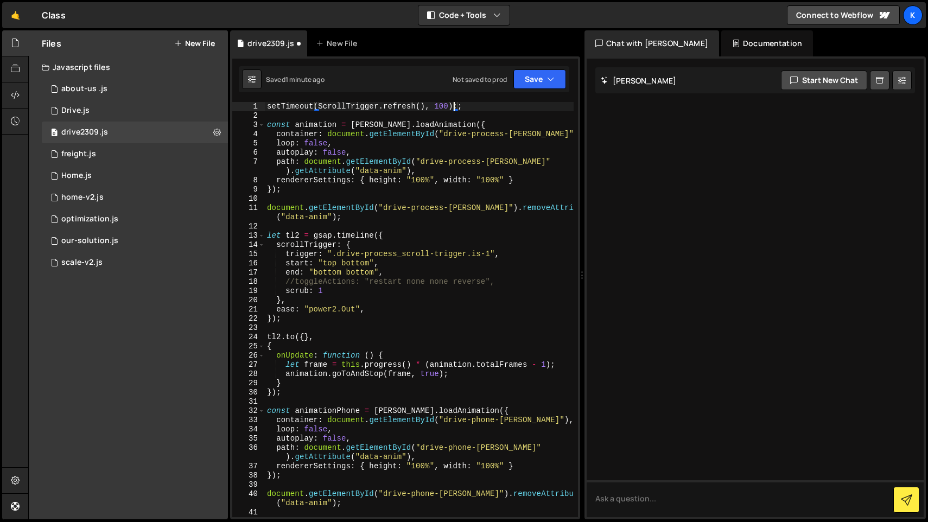
type textarea "setTimeout(ScrollTrigger.refresh(), 1000);;"
click at [493, 115] on div "setTimeout ( ScrollTrigger . refresh ( ) , 1000 ) ;; const animation = [PERSON_…" at bounding box center [419, 319] width 309 height 434
click at [483, 111] on div "setTimeout ( ScrollTrigger . refresh ( ) , 1000 ) ;; const animation = [PERSON_…" at bounding box center [419, 319] width 309 height 434
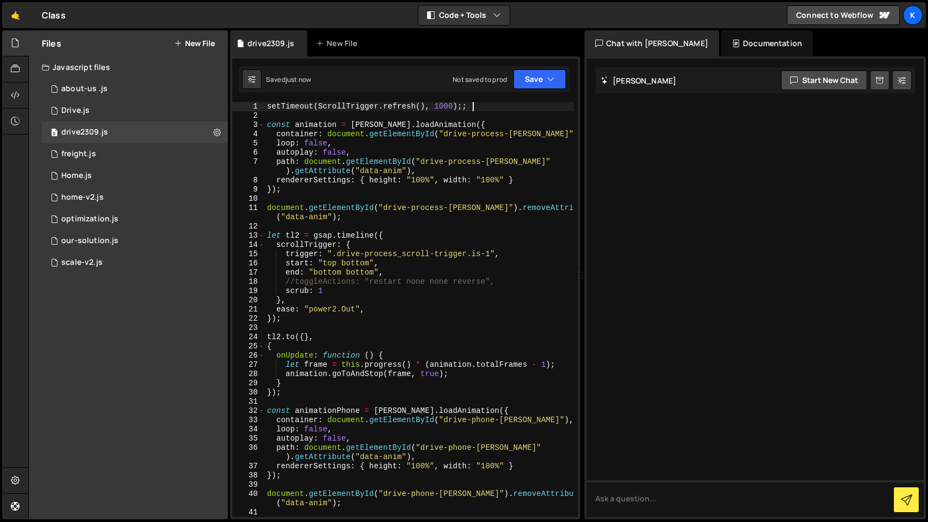
type textarea "setTimeout(ScrollTrigger.refresh(), 1000);"
drag, startPoint x: 486, startPoint y: 104, endPoint x: 257, endPoint y: 102, distance: 229.6
click at [257, 102] on div "setTimeout(ScrollTrigger.refresh(), 1000); 1 2 3 4 5 6 7 8 9 10 11 12 13 14 15 …" at bounding box center [405, 309] width 346 height 415
paste textarea "}"
type textarea "}"
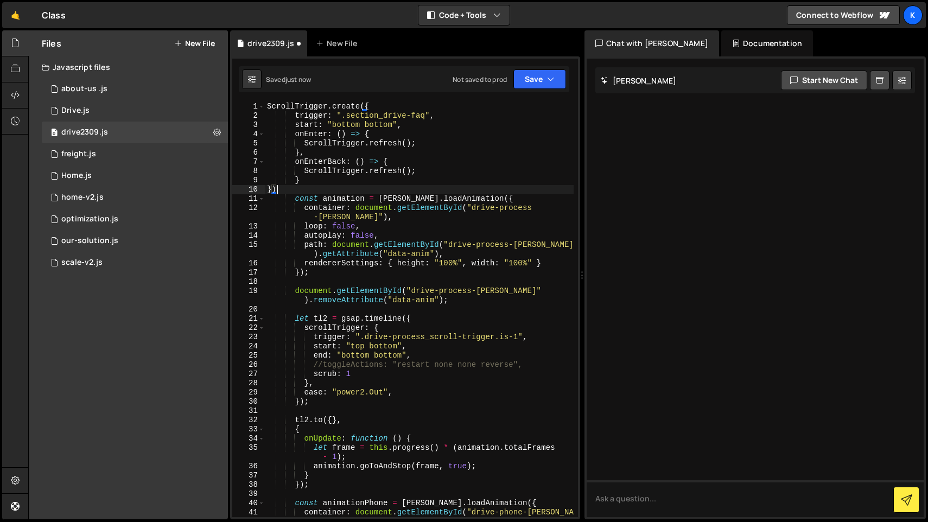
type textarea "});"
